Goal: Task Accomplishment & Management: Use online tool/utility

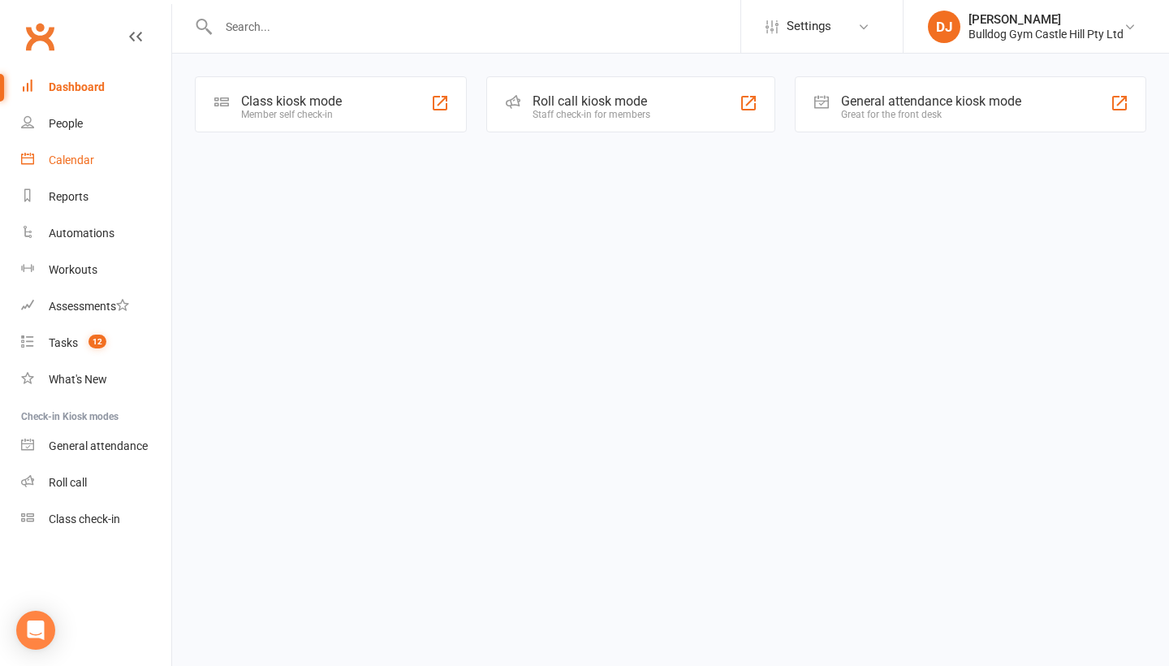
click at [101, 169] on link "Calendar" at bounding box center [96, 160] width 150 height 37
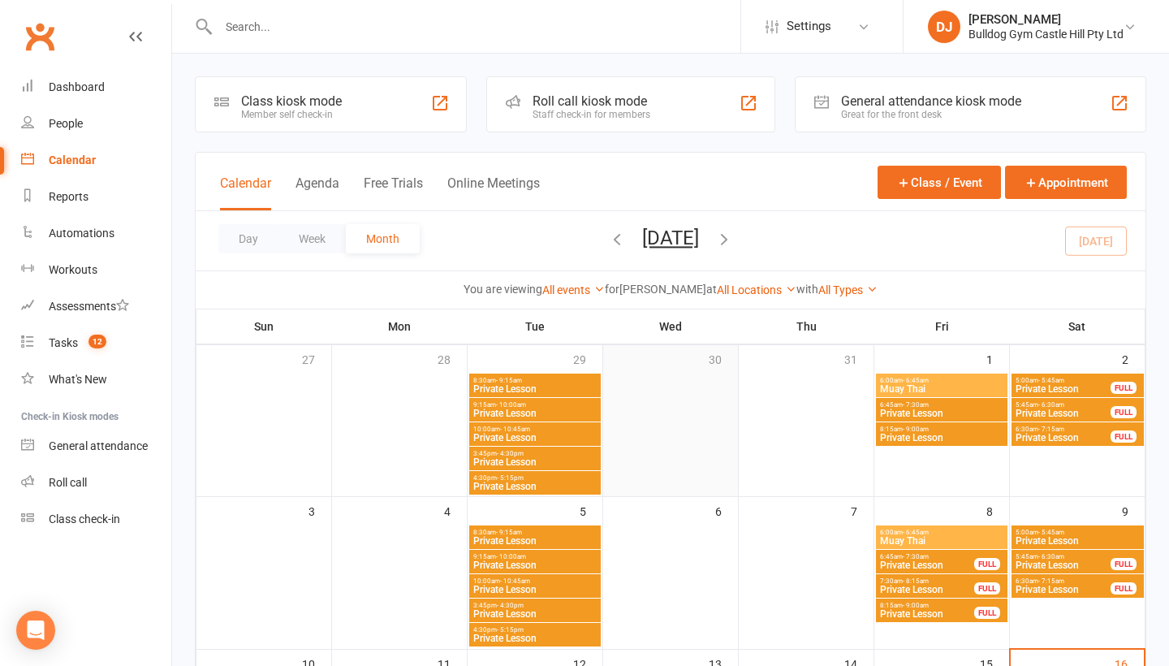
click at [655, 374] on div at bounding box center [671, 434] width 132 height 122
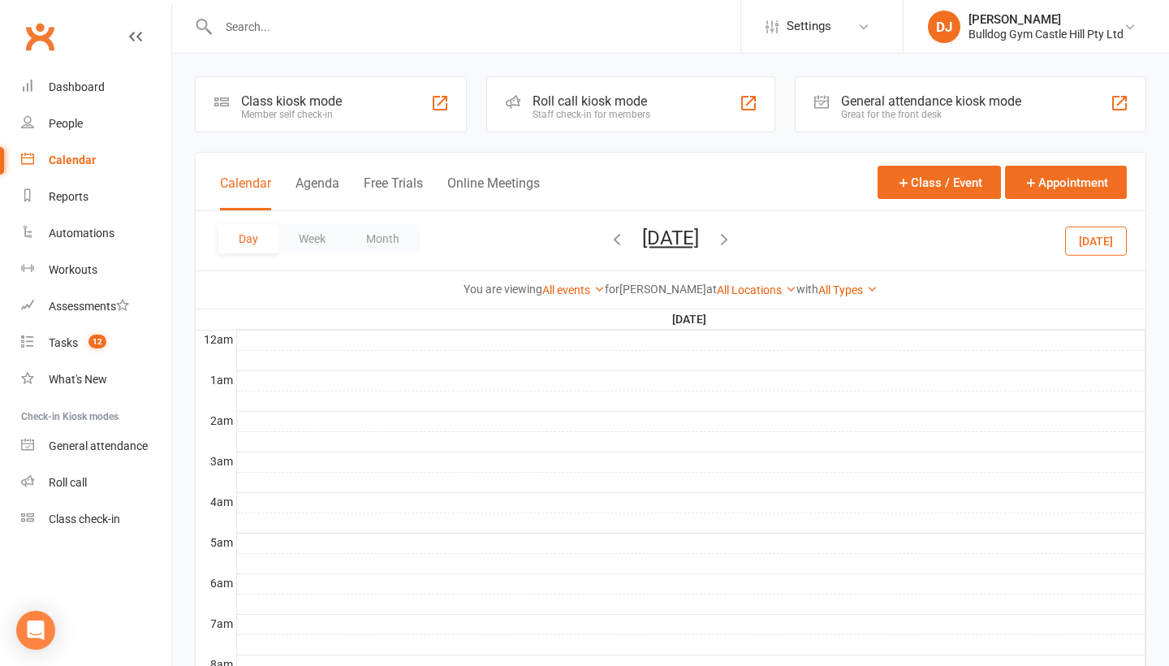
click at [87, 162] on div "Calendar" at bounding box center [72, 159] width 47 height 13
click at [381, 231] on button "Month" at bounding box center [383, 238] width 74 height 29
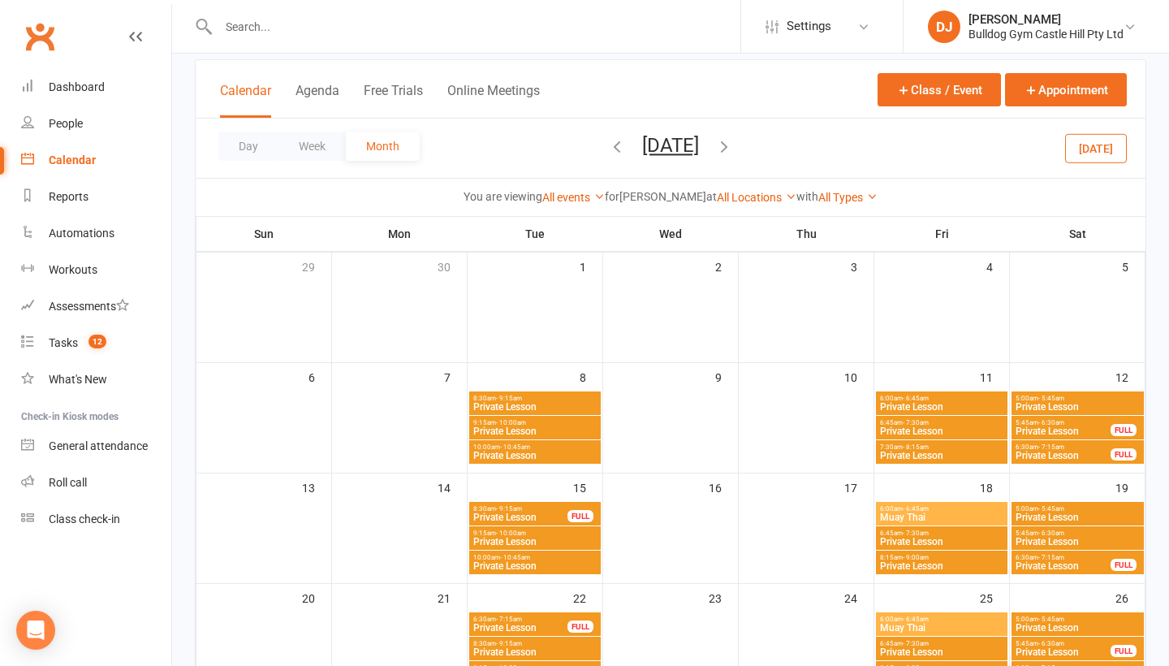
scroll to position [88, 0]
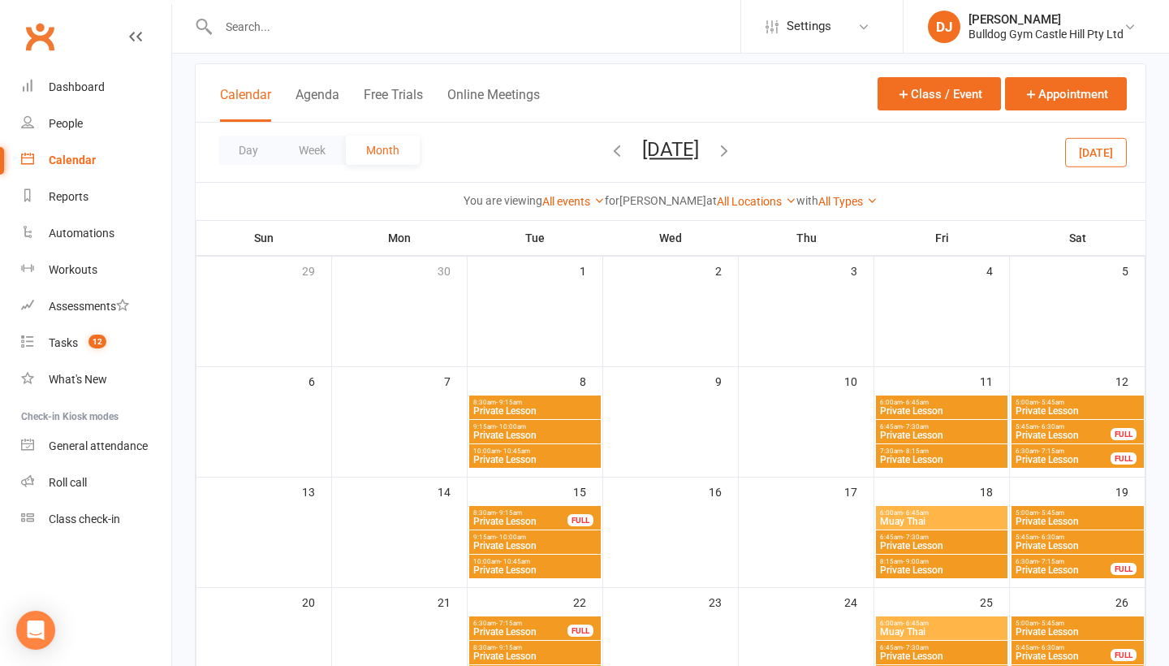
click at [733, 154] on icon "button" at bounding box center [724, 150] width 18 height 18
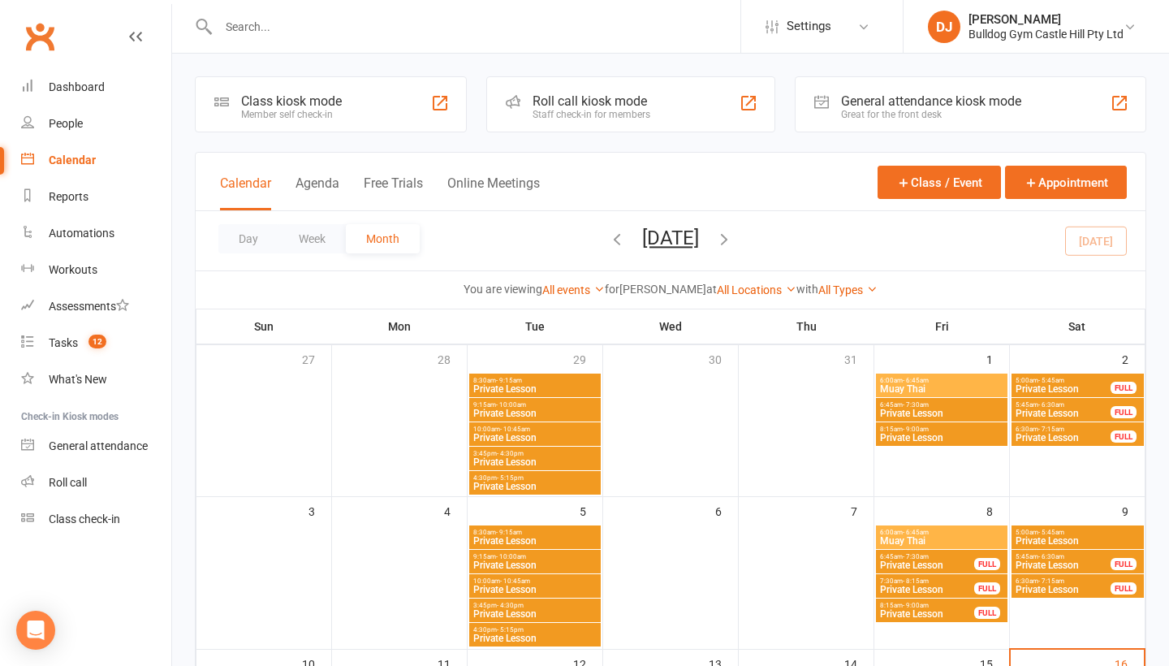
scroll to position [0, 0]
click at [1101, 43] on li "DJ [PERSON_NAME] Bulldog Gym Castle Hill Pty Ltd My profile Help Terms & condit…" at bounding box center [1036, 26] width 266 height 53
click at [1101, 41] on link "DJ [PERSON_NAME] Bulldog Gym Castle Hill Pty Ltd" at bounding box center [1036, 27] width 217 height 32
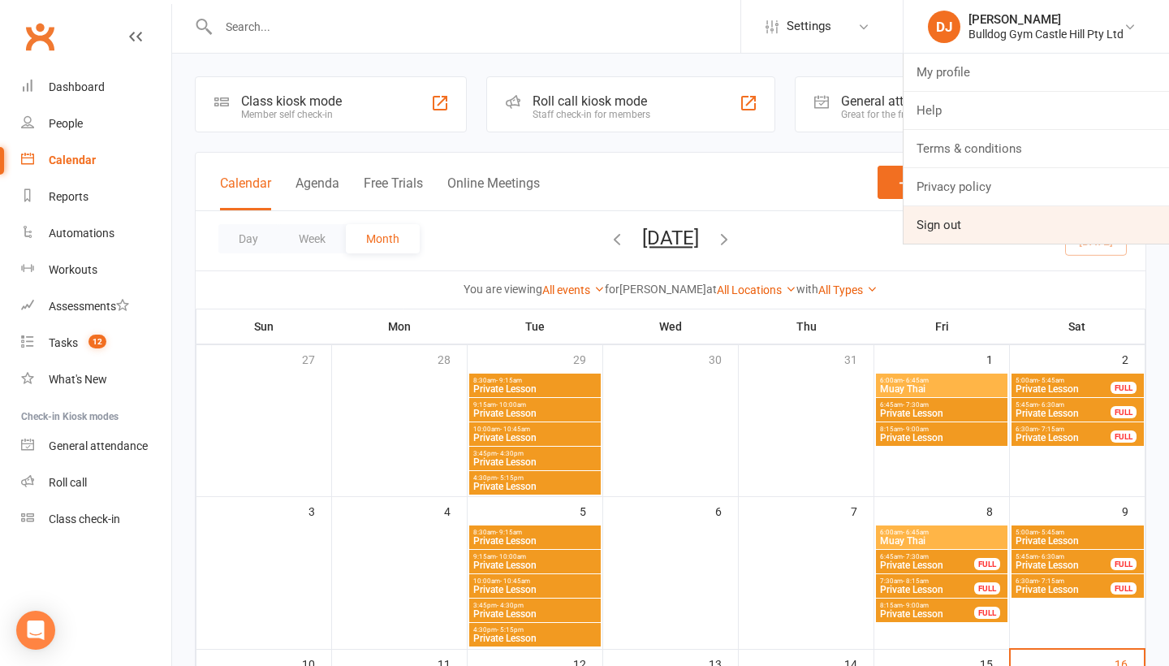
click at [961, 228] on link "Sign out" at bounding box center [1036, 224] width 265 height 37
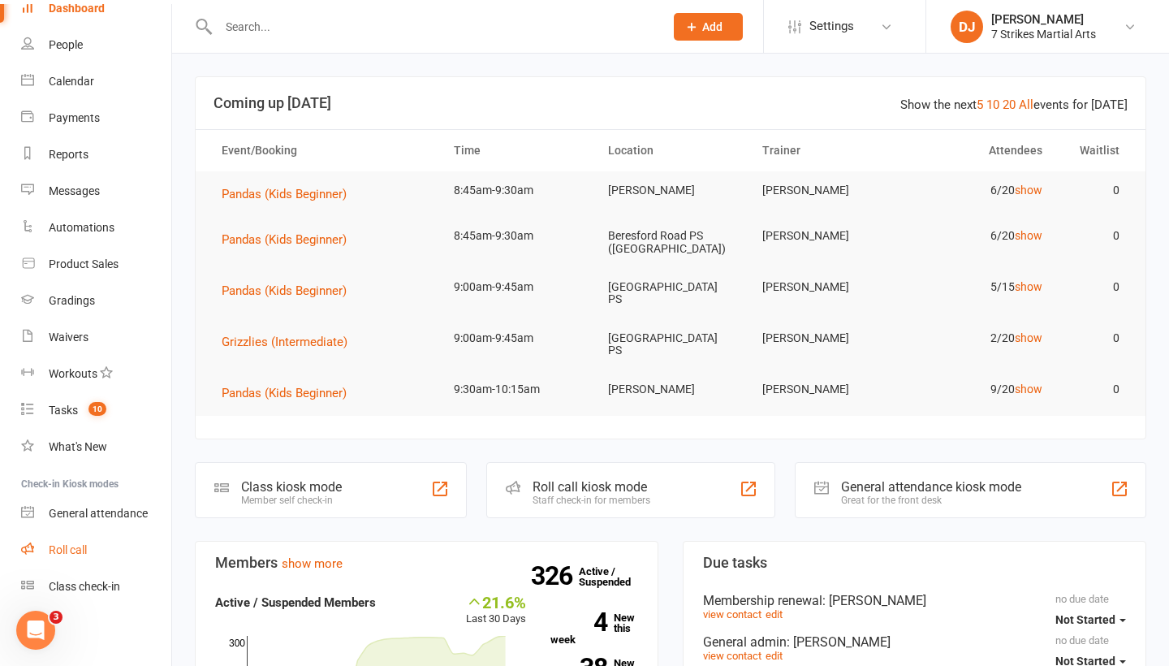
scroll to position [79, 0]
click at [99, 552] on link "Roll call" at bounding box center [96, 550] width 150 height 37
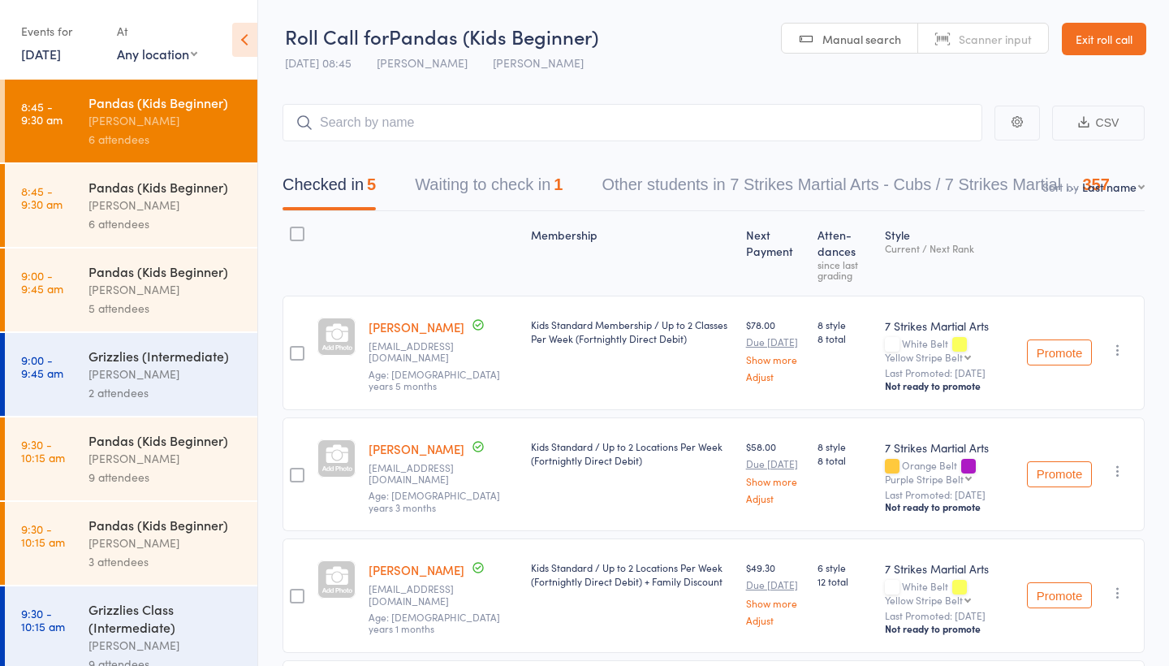
click at [80, 64] on div "Events for 16 Aug, 2025 16 Aug, 2025 August 2025 Sun Mon Tue Wed Thu Fri Sat 31…" at bounding box center [61, 42] width 80 height 48
click at [61, 61] on link "16 Aug, 2025" at bounding box center [41, 54] width 40 height 18
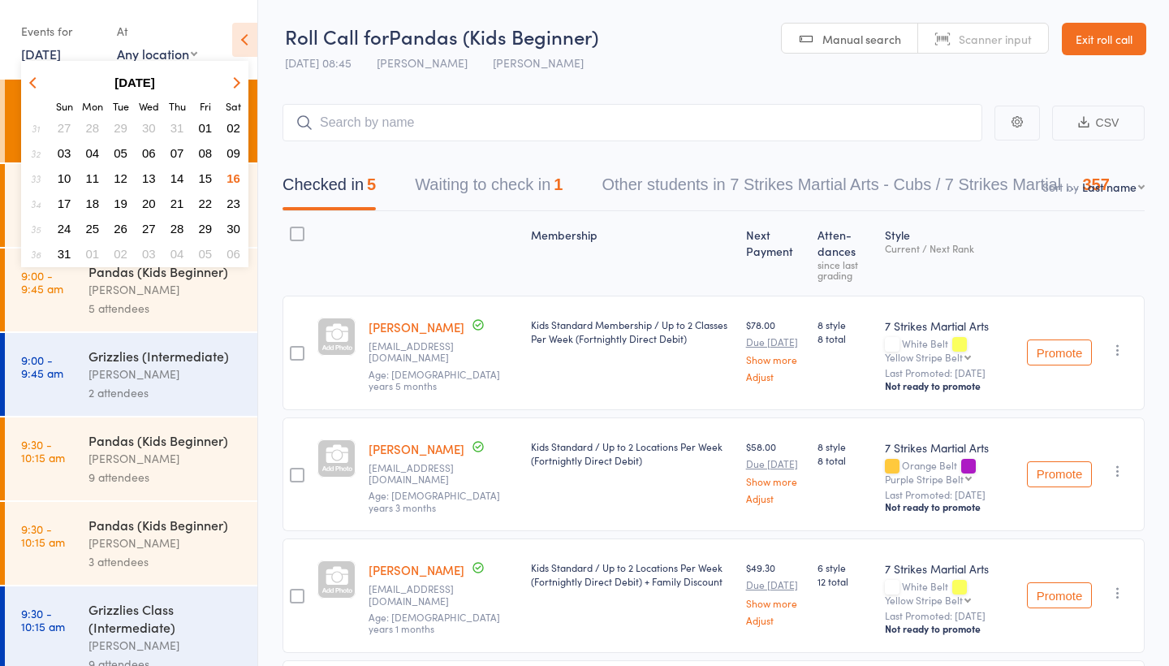
click at [70, 204] on span "17" at bounding box center [65, 203] width 14 height 14
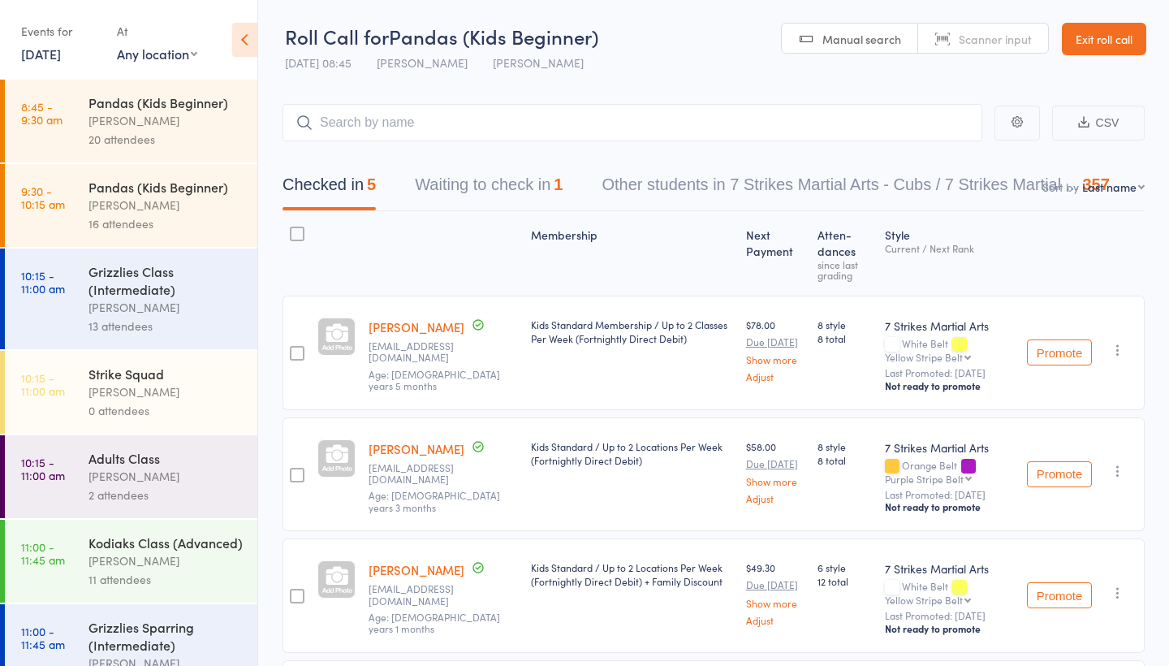
click at [122, 130] on div "20 attendees" at bounding box center [165, 139] width 155 height 19
